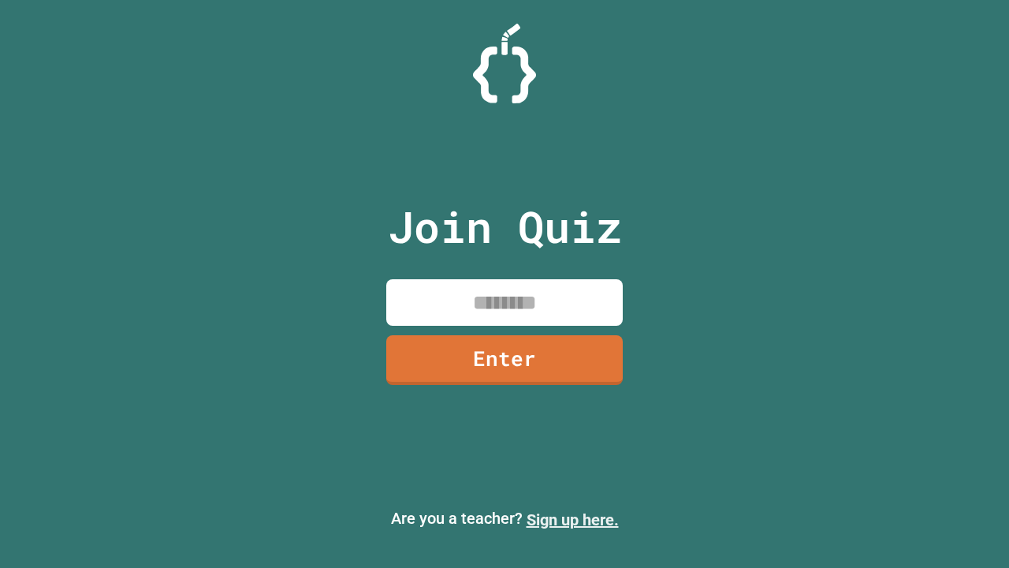
click at [572, 520] on link "Sign up here." at bounding box center [573, 519] width 92 height 19
